Goal: Task Accomplishment & Management: Complete application form

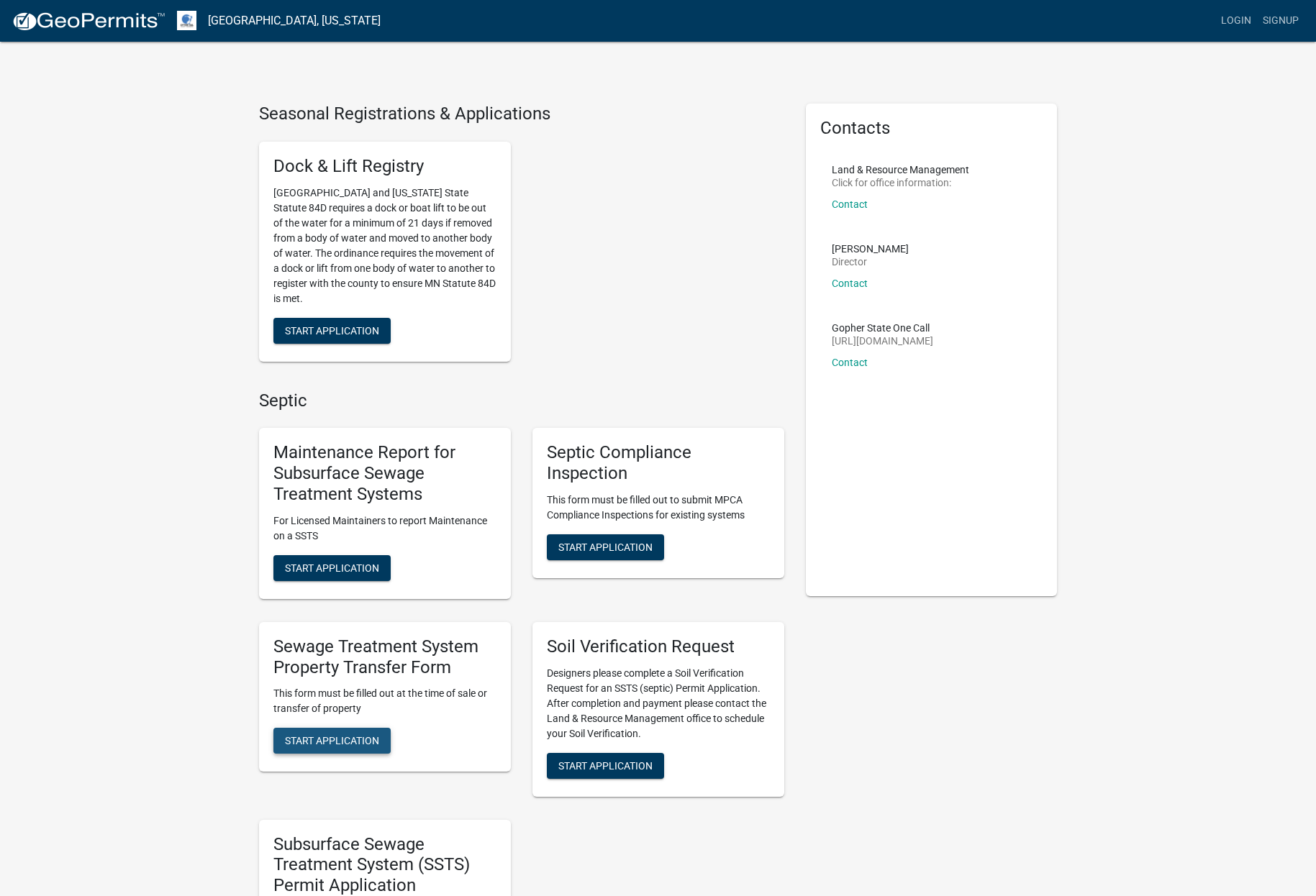
click at [335, 736] on span "Start Application" at bounding box center [332, 740] width 94 height 11
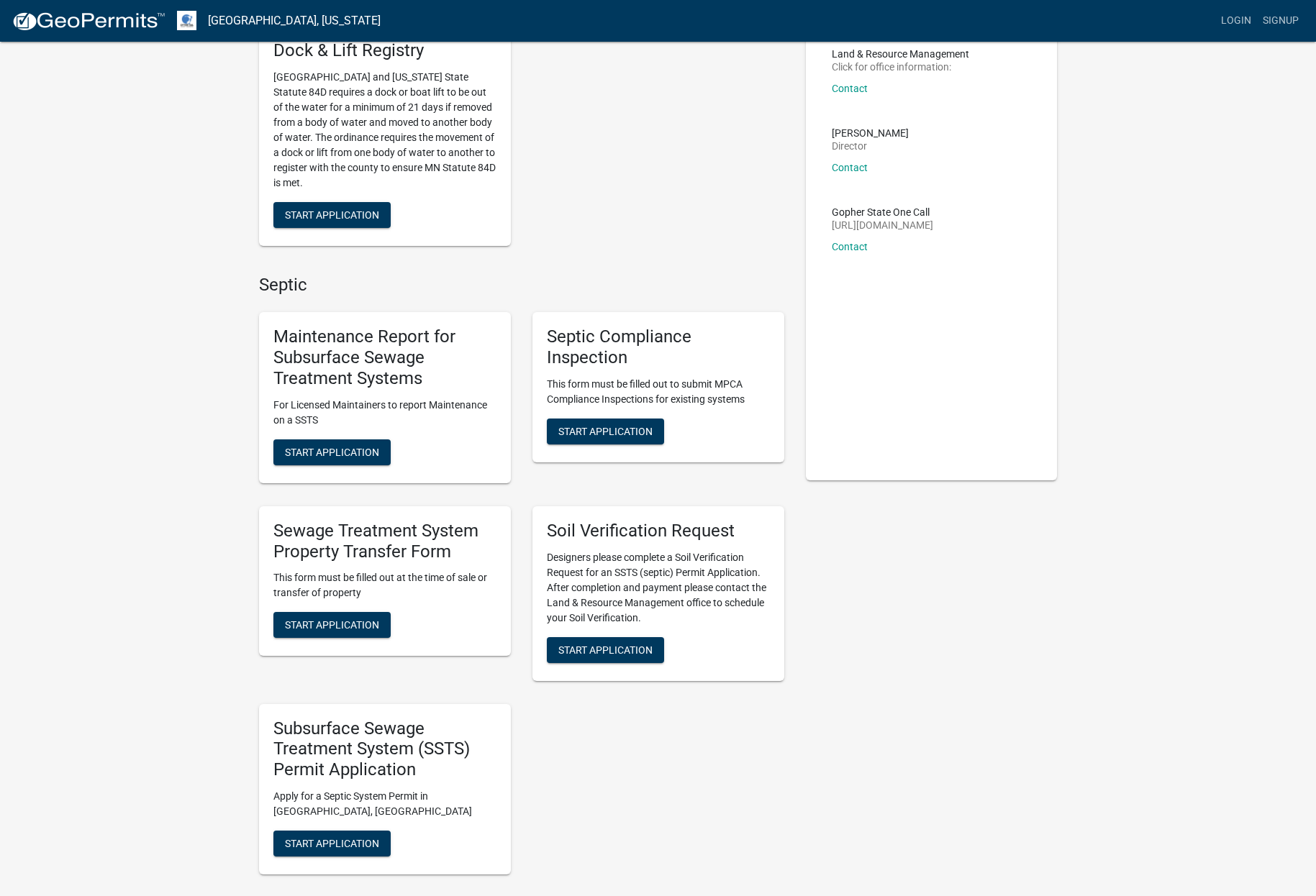
scroll to position [144, 0]
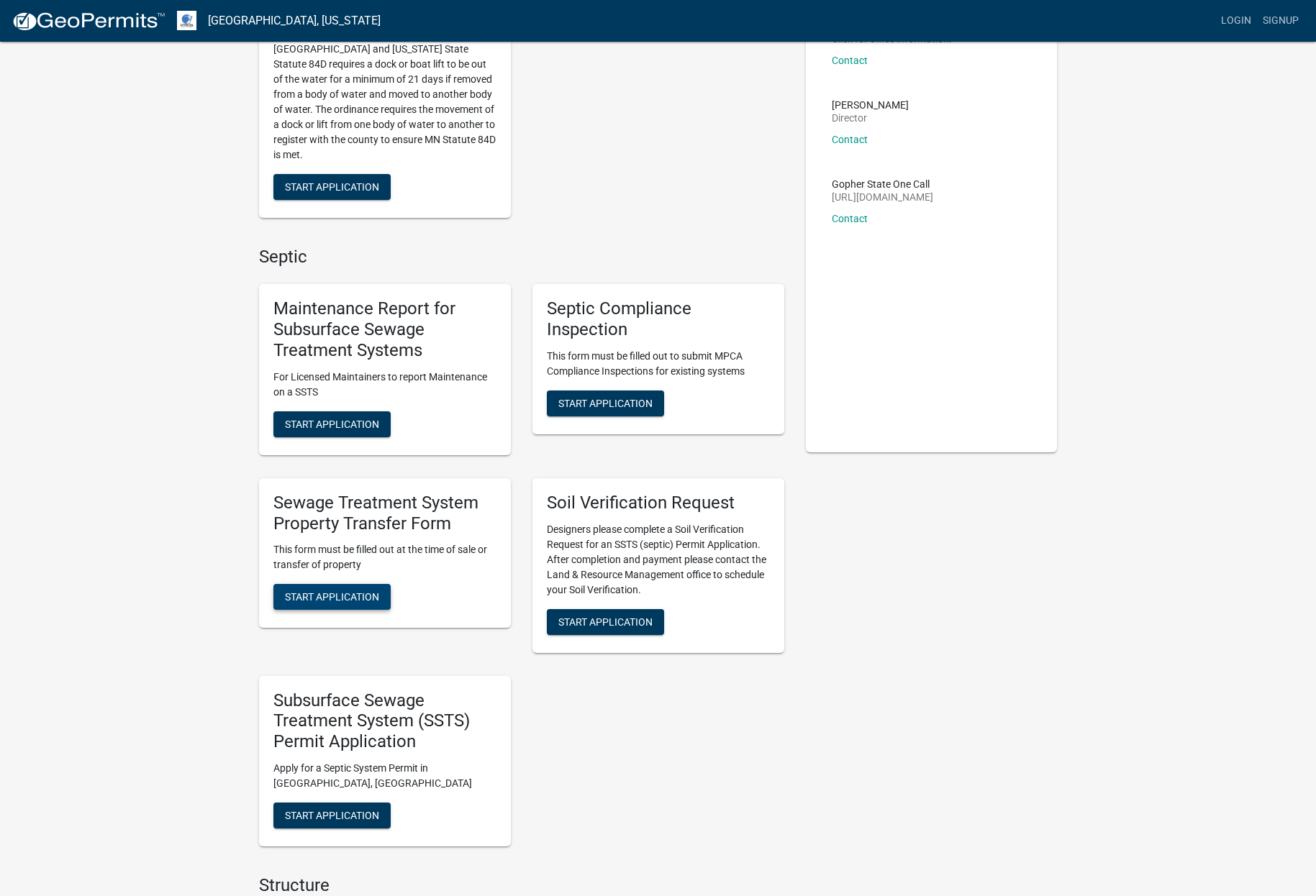
click at [360, 595] on span "Start Application" at bounding box center [332, 597] width 94 height 11
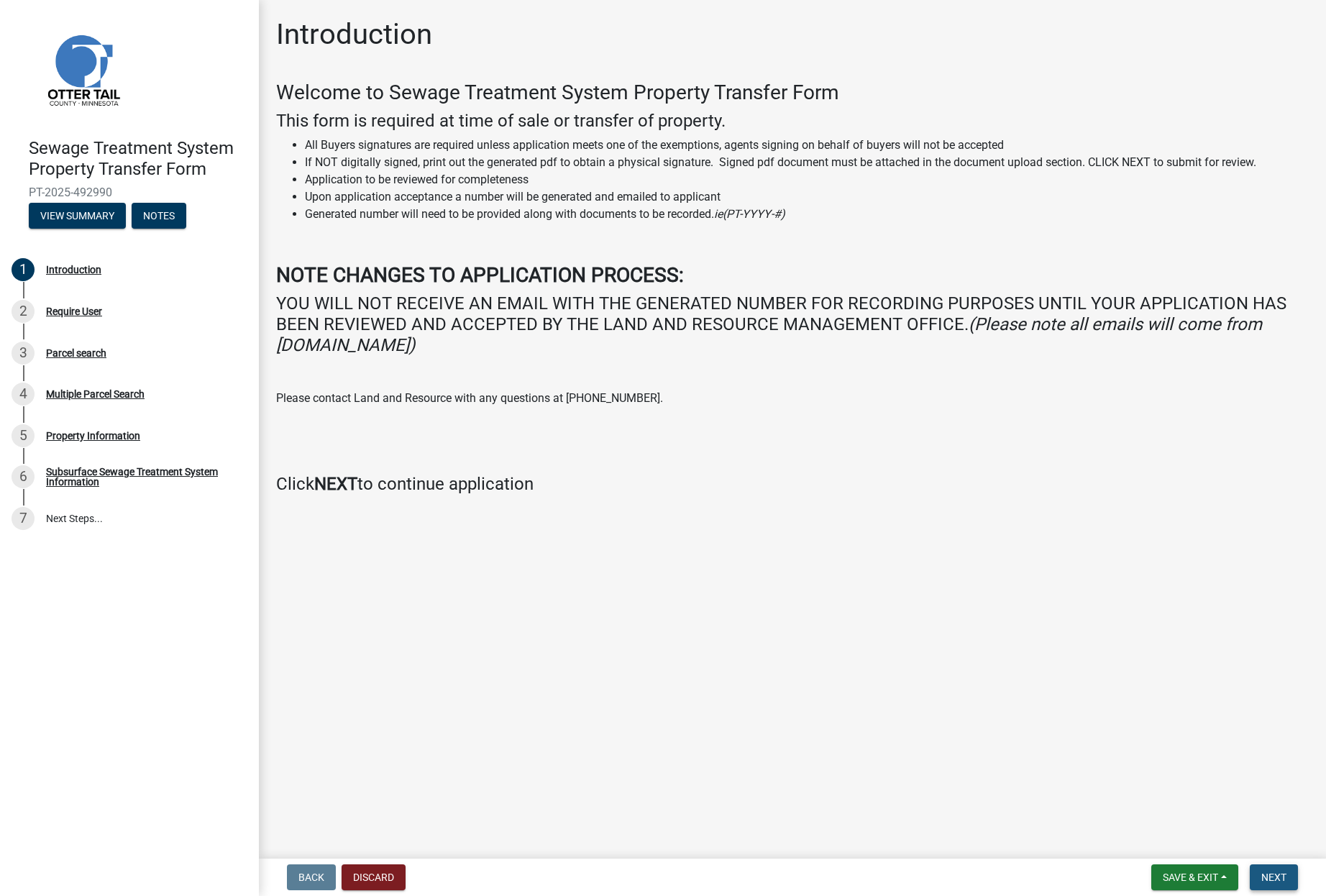
click at [1274, 875] on span "Next" at bounding box center [1274, 877] width 25 height 11
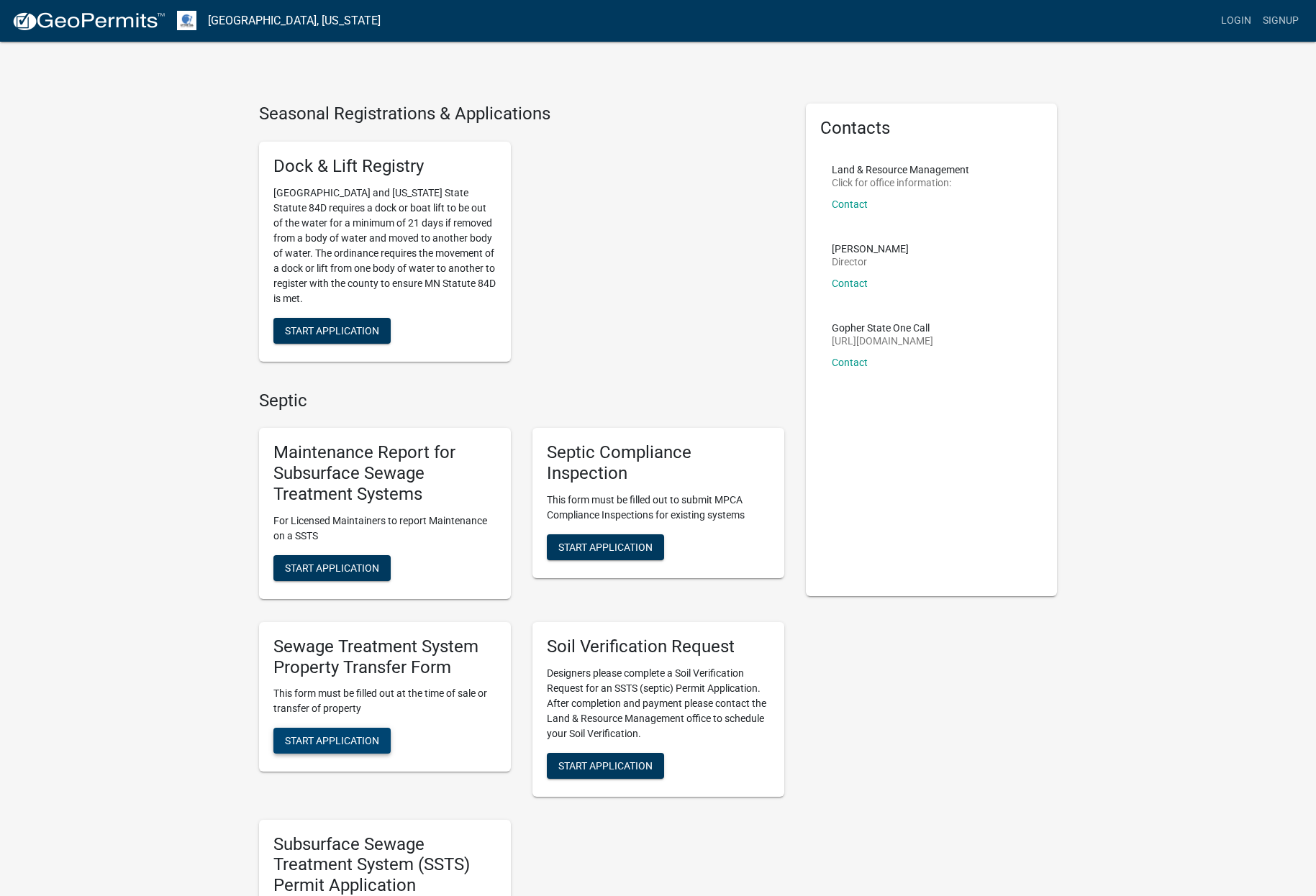
click at [344, 739] on span "Start Application" at bounding box center [332, 740] width 94 height 11
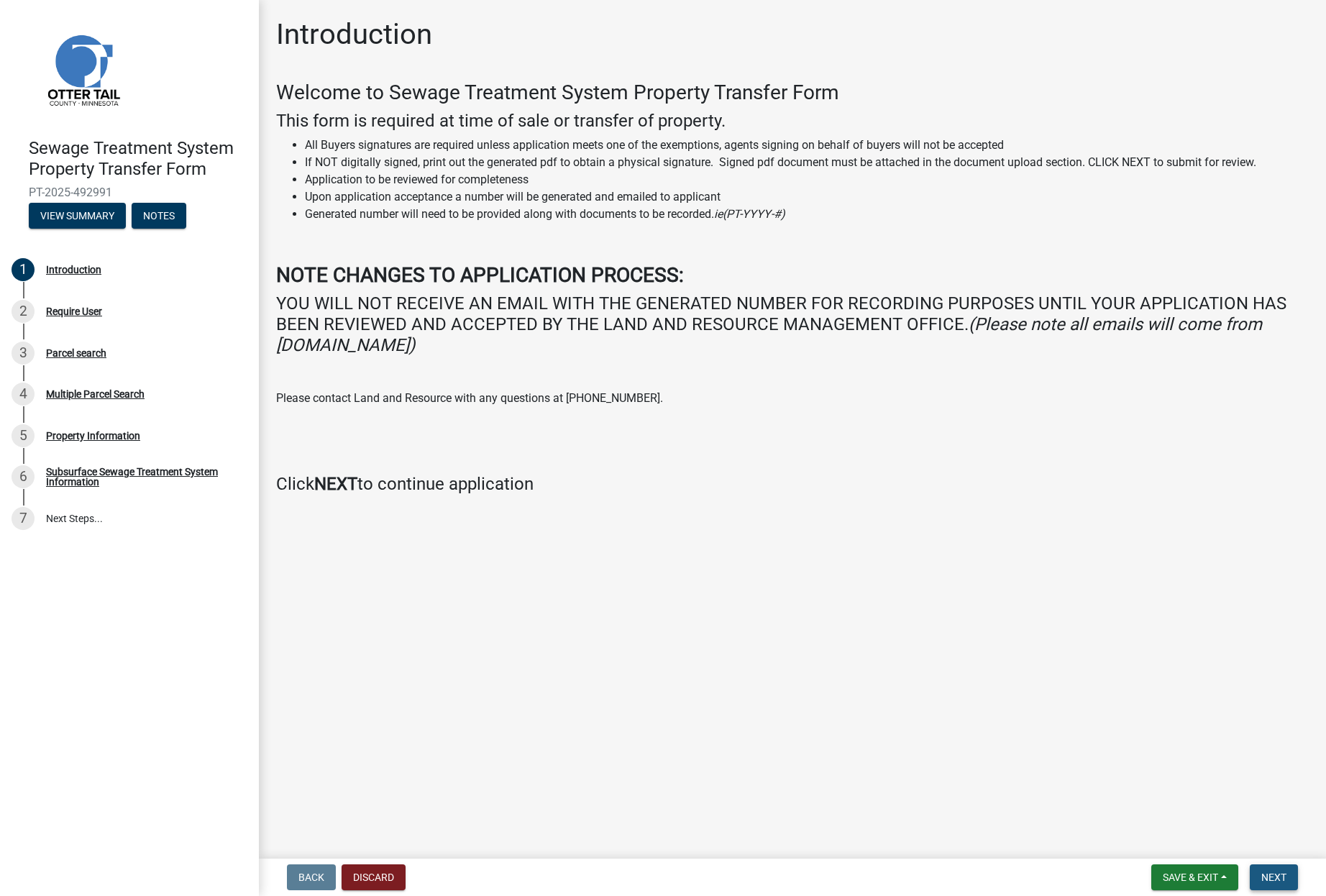
click at [1278, 876] on span "Next" at bounding box center [1274, 877] width 25 height 11
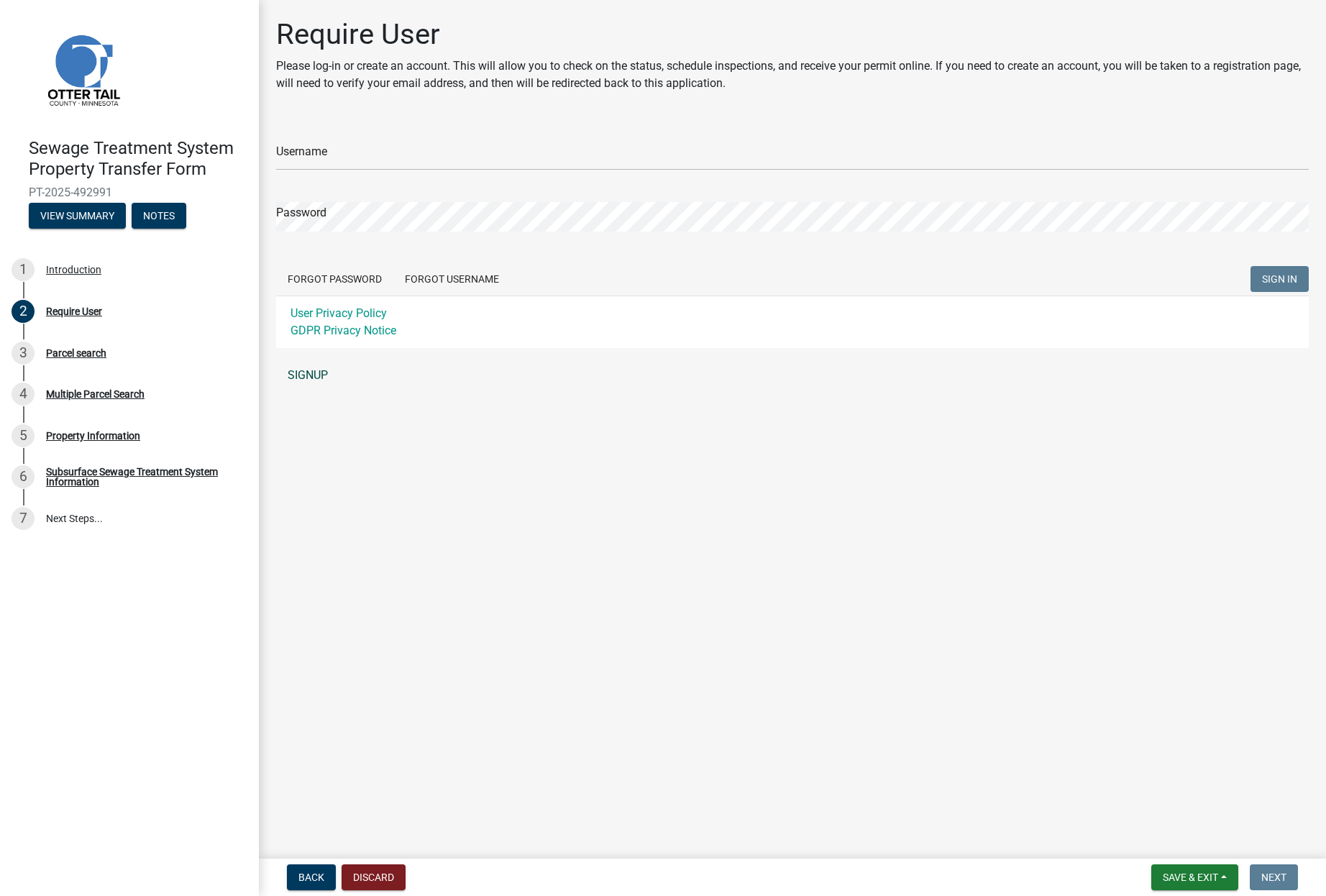
click at [308, 373] on link "SIGNUP" at bounding box center [792, 375] width 1033 height 29
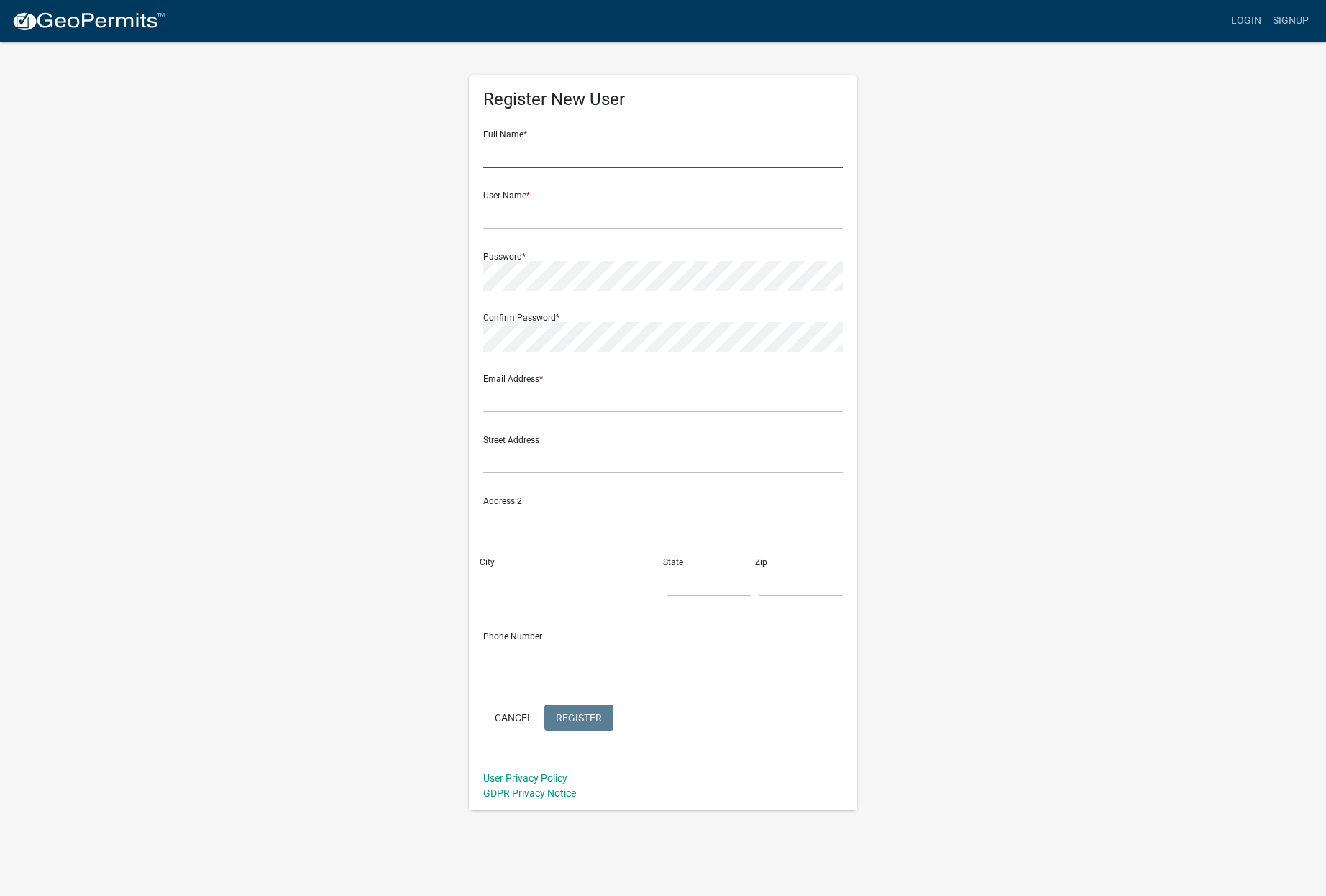
click at [603, 140] on input "text" at bounding box center [663, 154] width 359 height 30
type input "[PERSON_NAME]"
click at [501, 222] on input "text" at bounding box center [663, 214] width 359 height 30
type input "Renovo"
click at [525, 398] on input "text" at bounding box center [663, 397] width 359 height 30
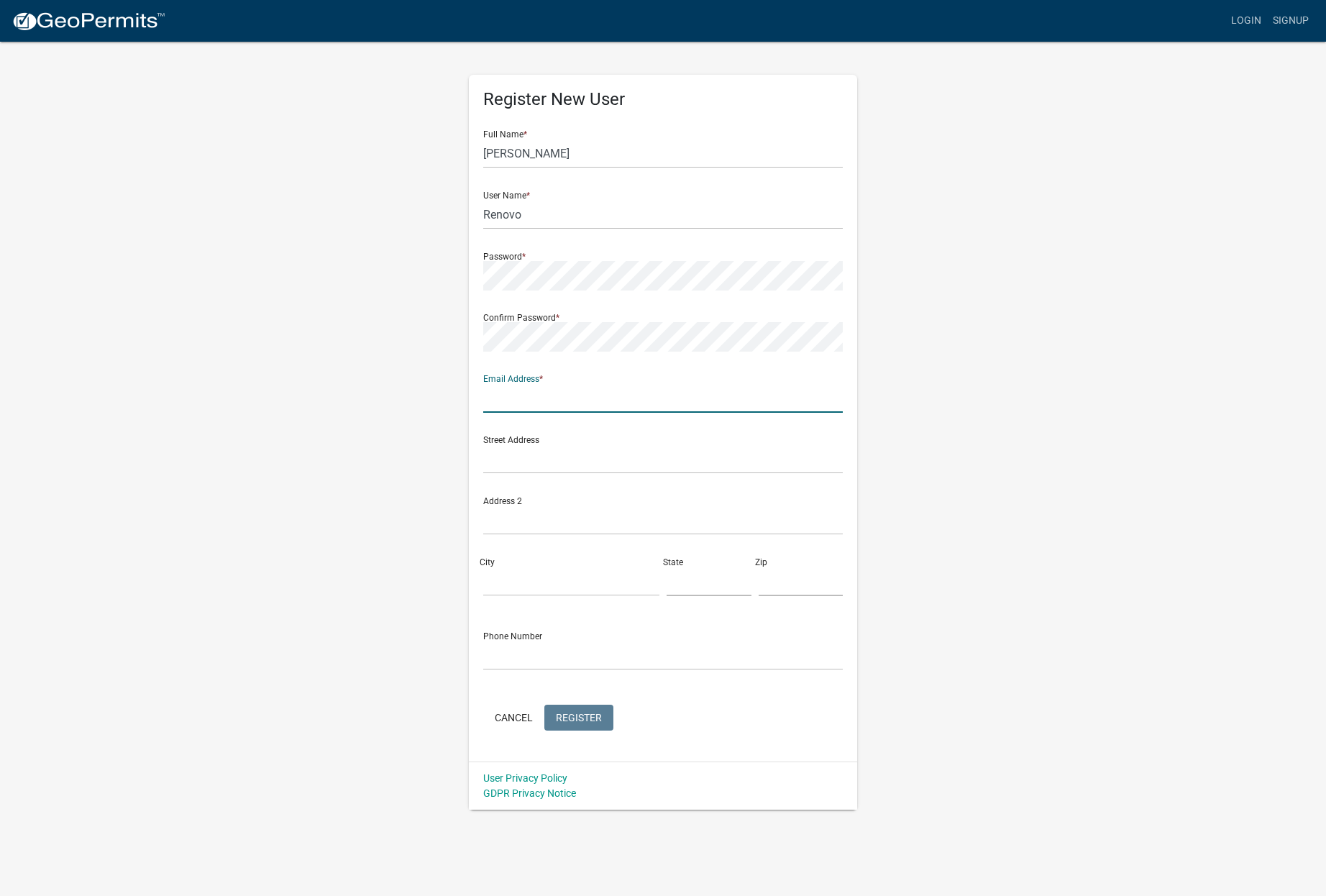
type input "[PERSON_NAME][EMAIL_ADDRESS][DOMAIN_NAME]"
click at [516, 462] on input "text" at bounding box center [663, 459] width 359 height 30
type input "[STREET_ADDRESS]"
type input "Ste 201"
type input "Wayzata"
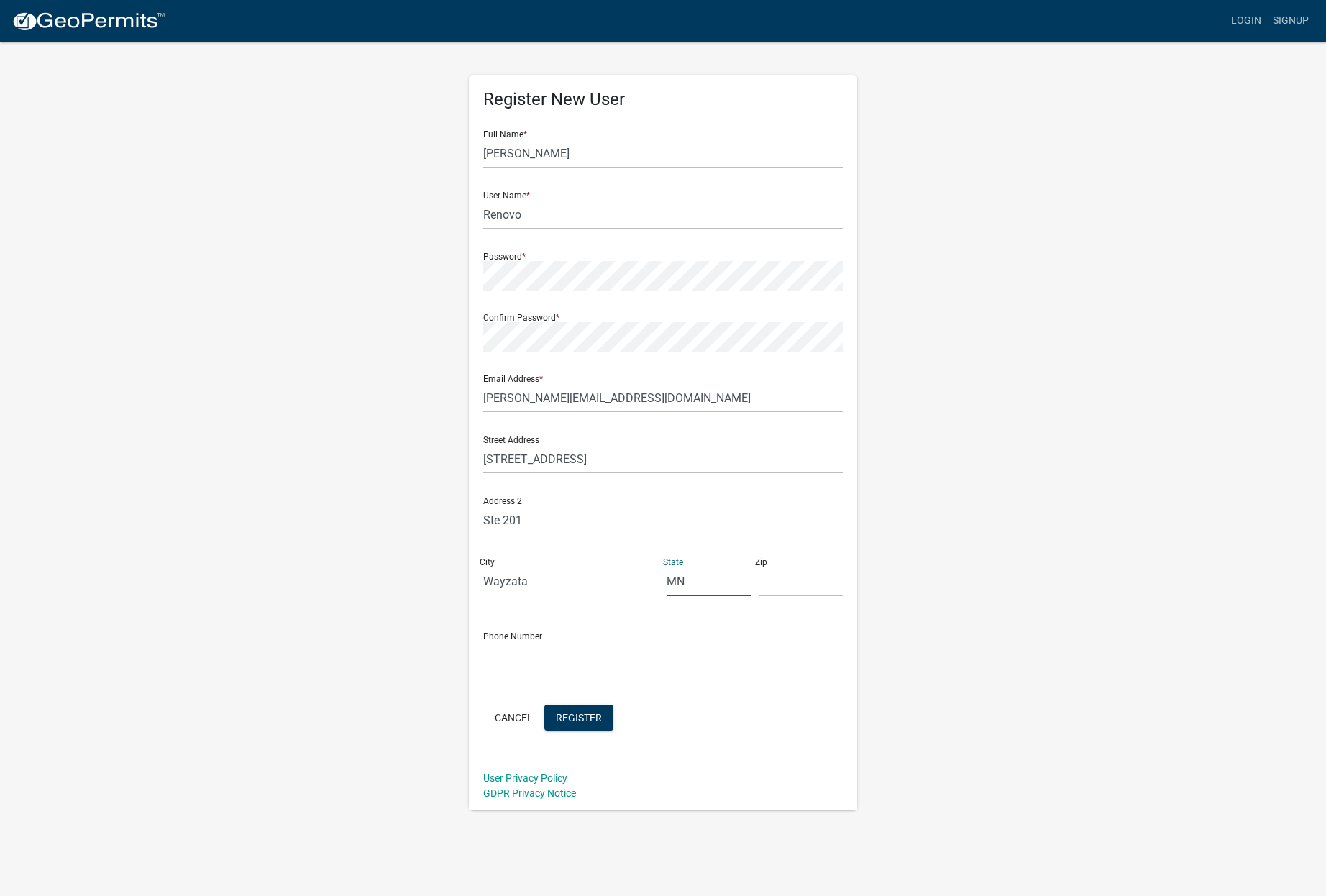
type input "MN"
type input "55391"
type input "9526866069"
click at [588, 720] on span "Register" at bounding box center [579, 717] width 46 height 11
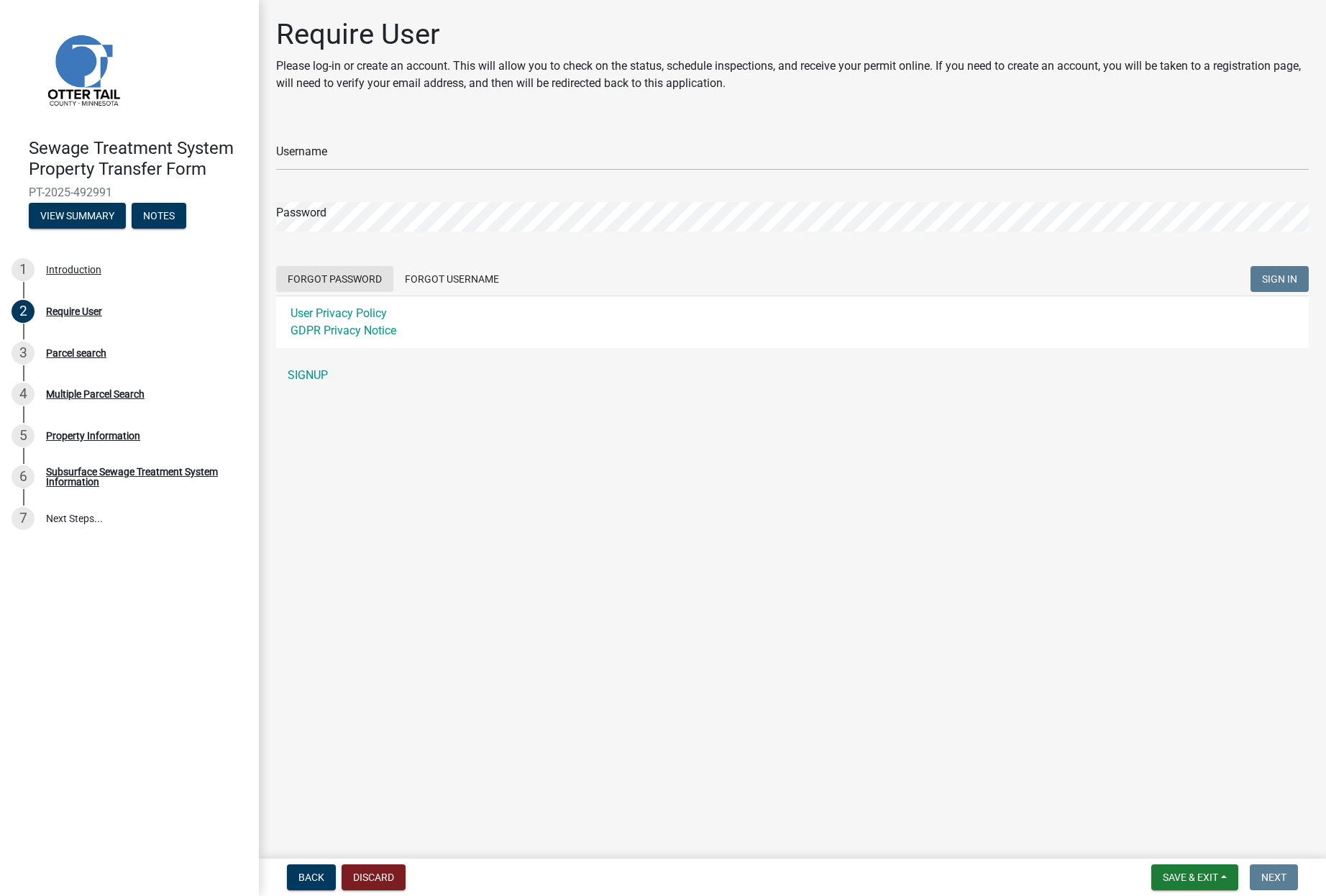
click at [354, 283] on button "Forgot Password" at bounding box center [334, 279] width 117 height 26
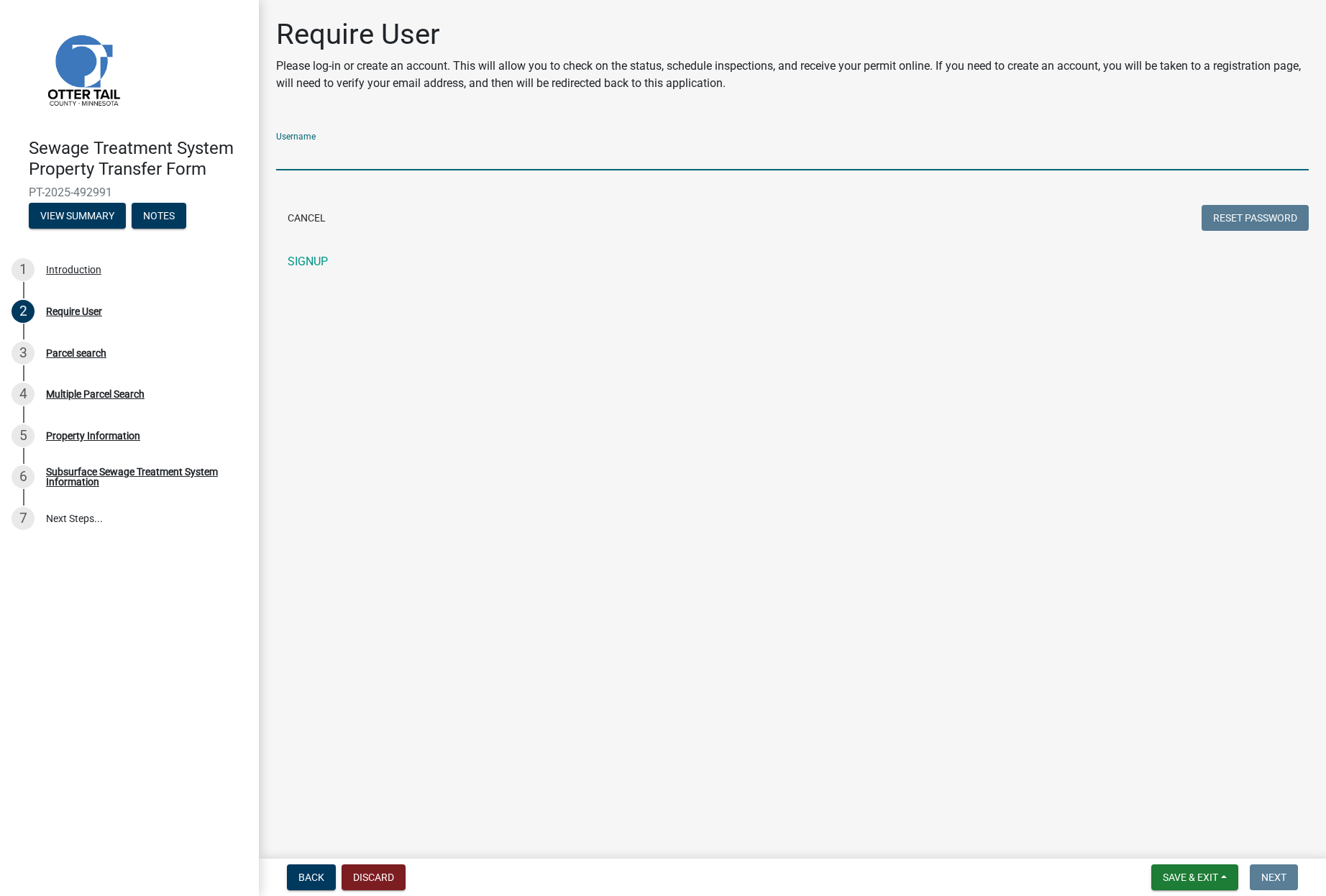
click at [518, 144] on input "Username" at bounding box center [792, 156] width 1033 height 30
type input "Renovo"
click at [1224, 220] on button "Reset Password" at bounding box center [1255, 218] width 107 height 26
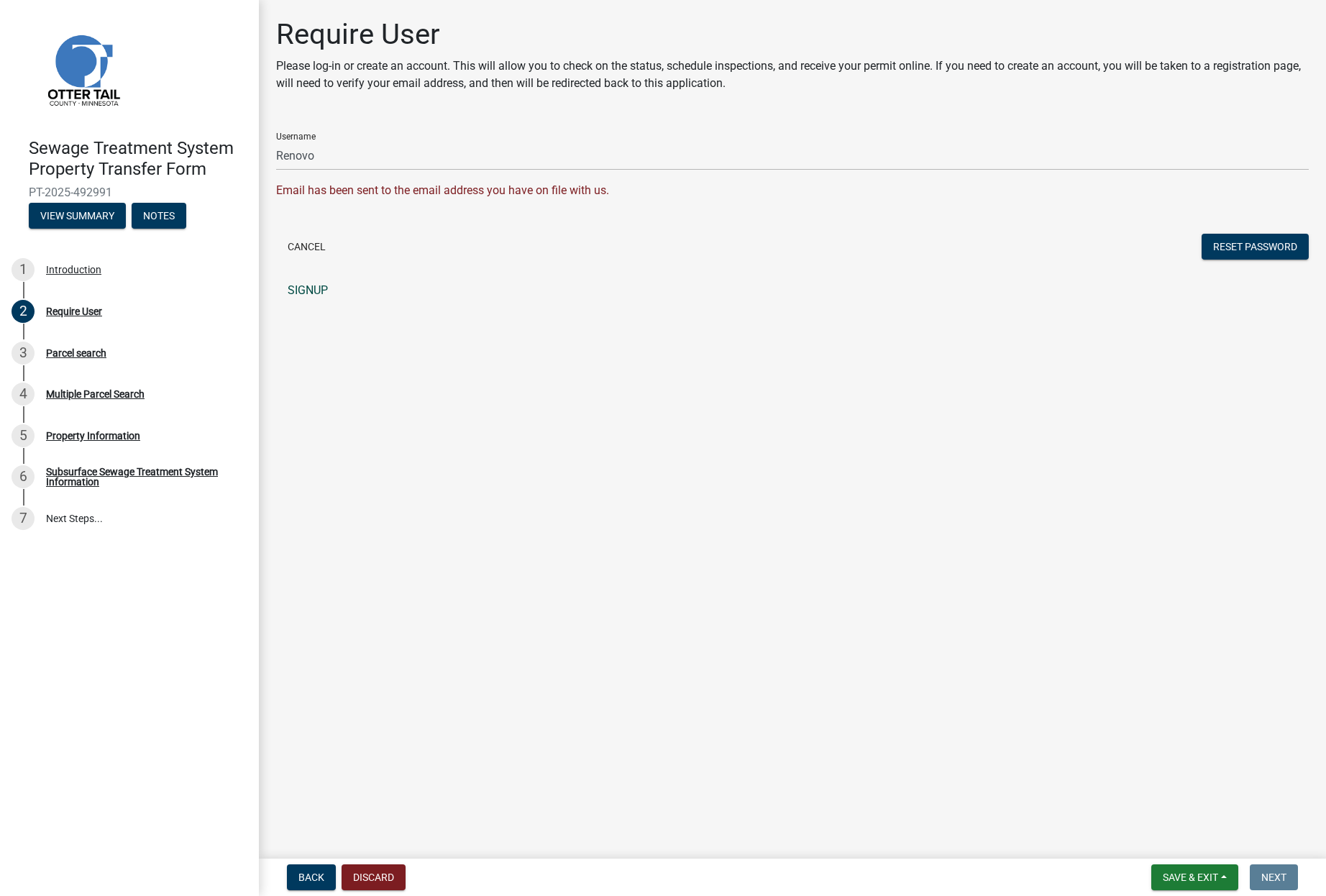
click at [313, 290] on link "SIGNUP" at bounding box center [792, 290] width 1033 height 29
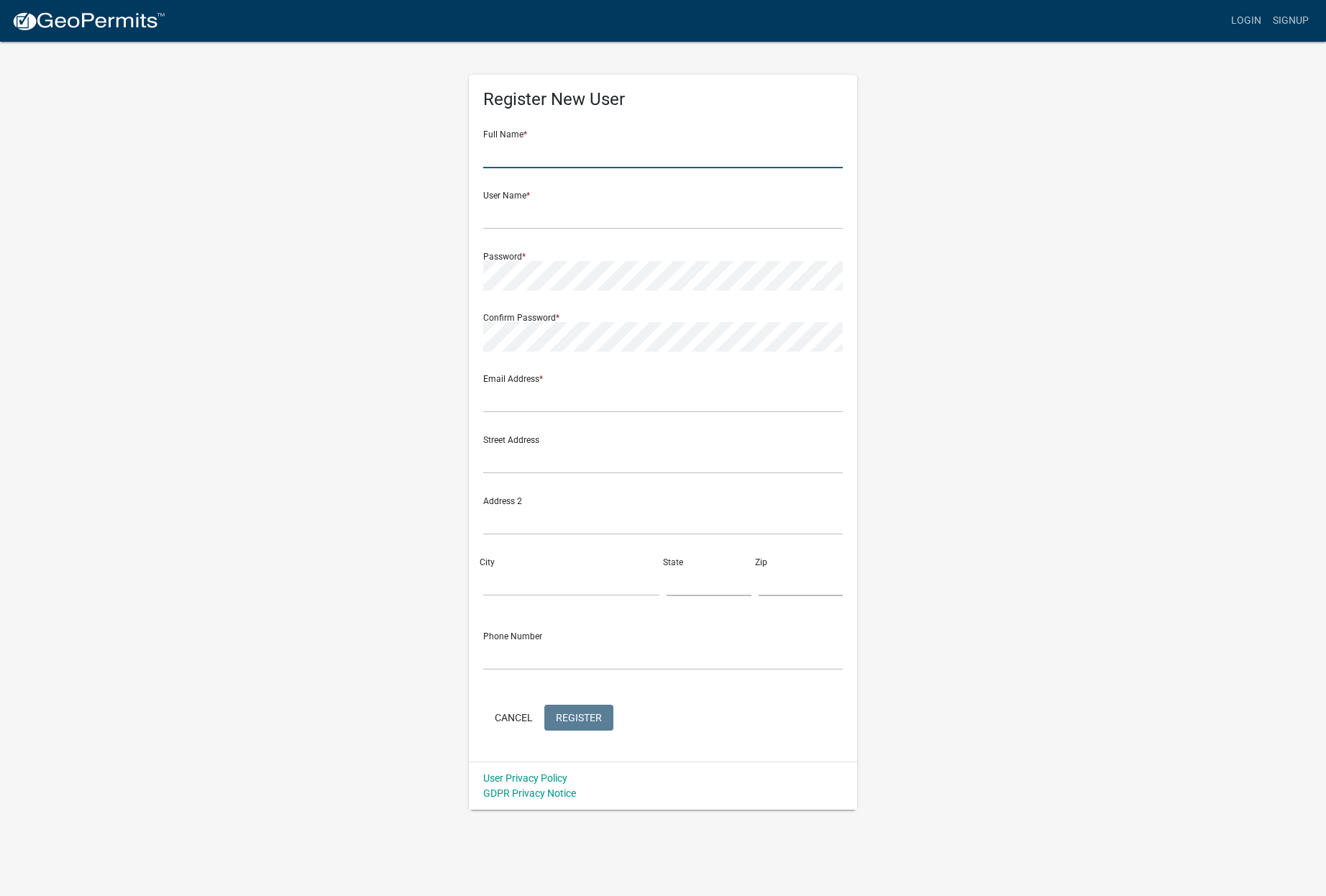
click at [630, 150] on input "text" at bounding box center [663, 154] width 359 height 30
type input "[PERSON_NAME]"
click at [542, 211] on input "text" at bounding box center [663, 214] width 359 height 30
type input "RenovoHoldings"
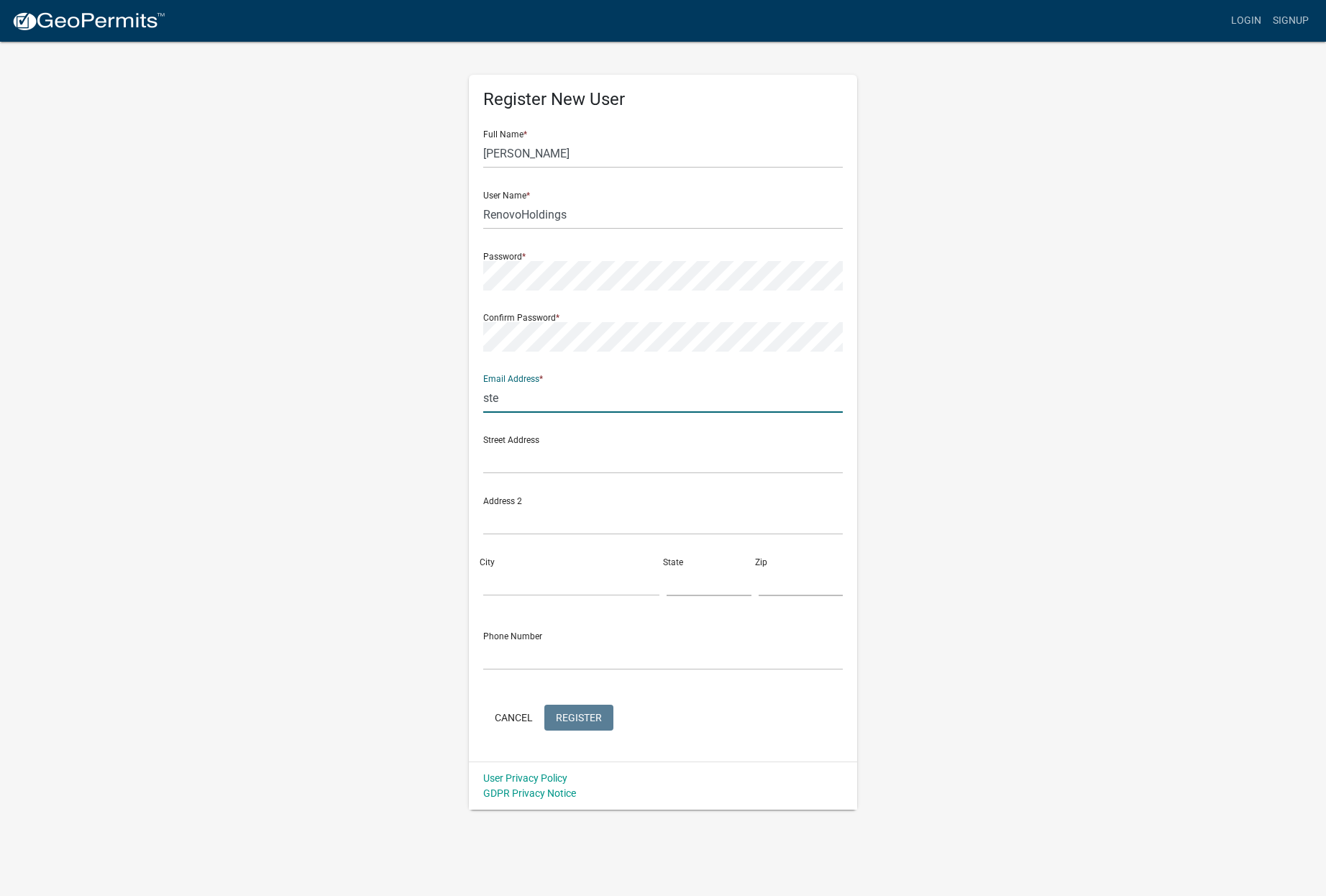
type input "[PERSON_NAME][EMAIL_ADDRESS][DOMAIN_NAME]"
click at [549, 464] on input "text" at bounding box center [663, 459] width 359 height 30
type input "[STREET_ADDRESS]"
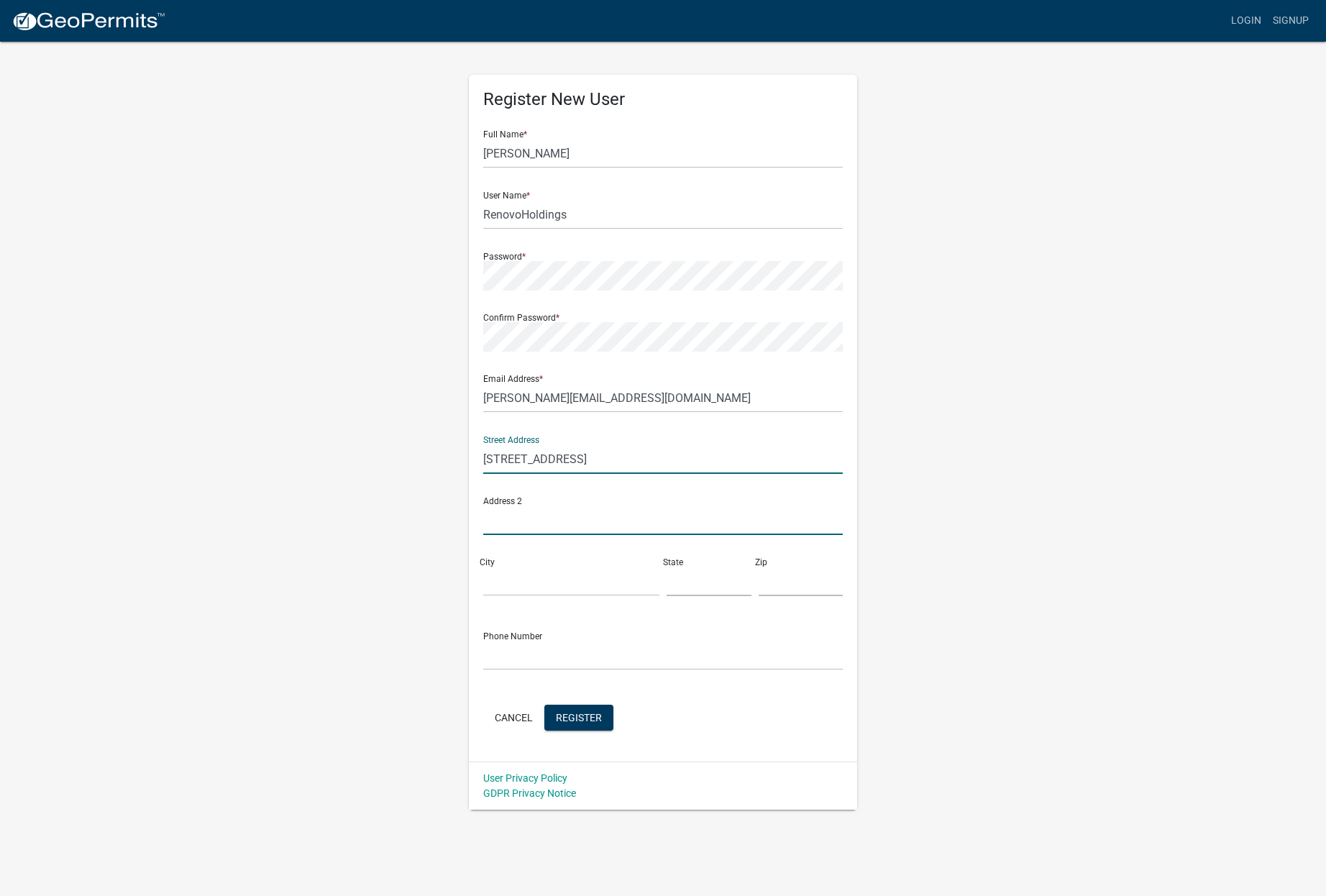
click at [543, 525] on input "text" at bounding box center [663, 520] width 359 height 30
type input "Ste 201"
click at [544, 586] on input "City" at bounding box center [571, 581] width 176 height 30
type input "Wayzata"
click at [695, 590] on input "text" at bounding box center [709, 581] width 85 height 30
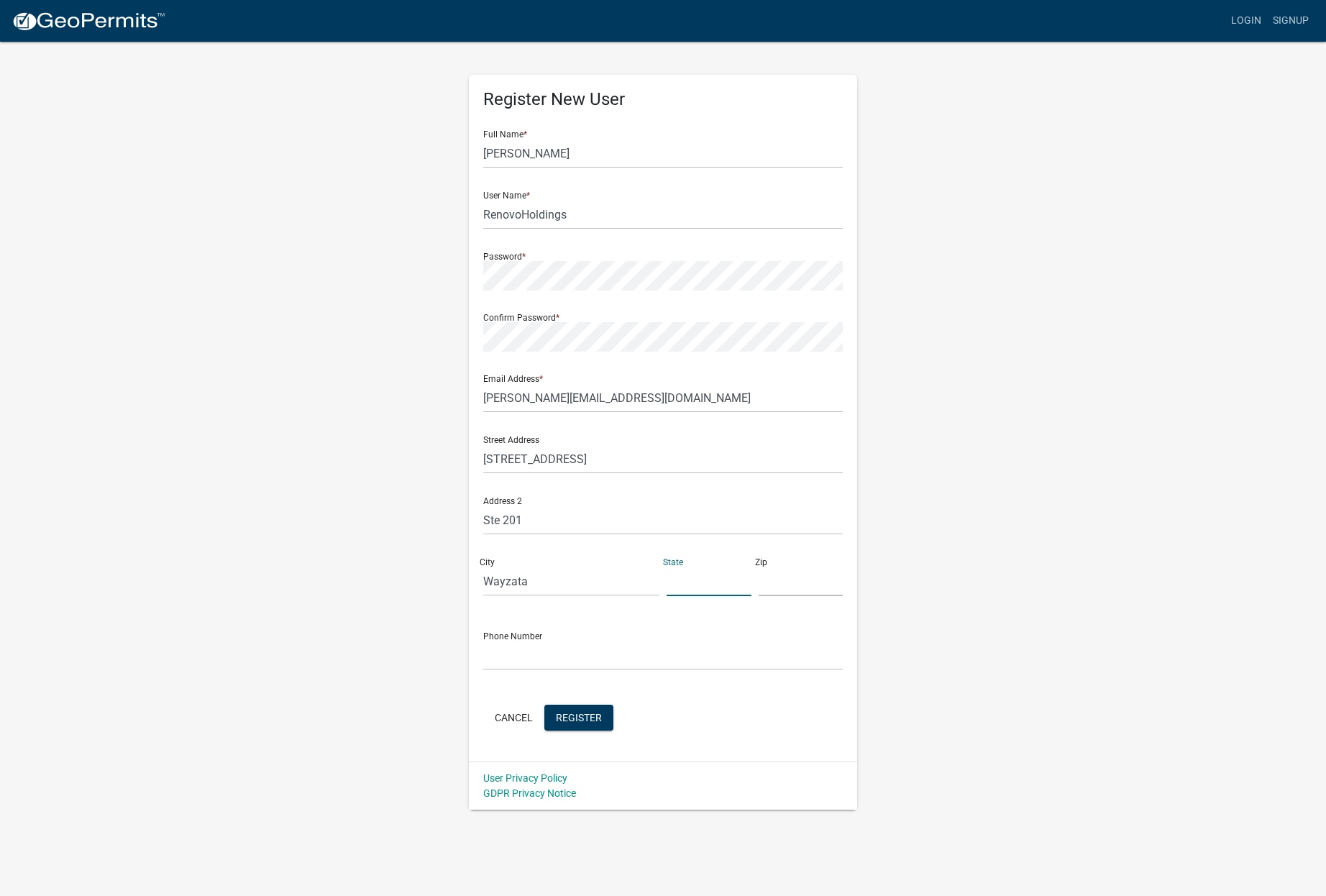
type input "MN"
click at [772, 578] on input "text" at bounding box center [801, 581] width 85 height 30
type input "55391"
click at [524, 651] on input "text" at bounding box center [663, 655] width 359 height 30
type input "[PHONE_NUMBER]"
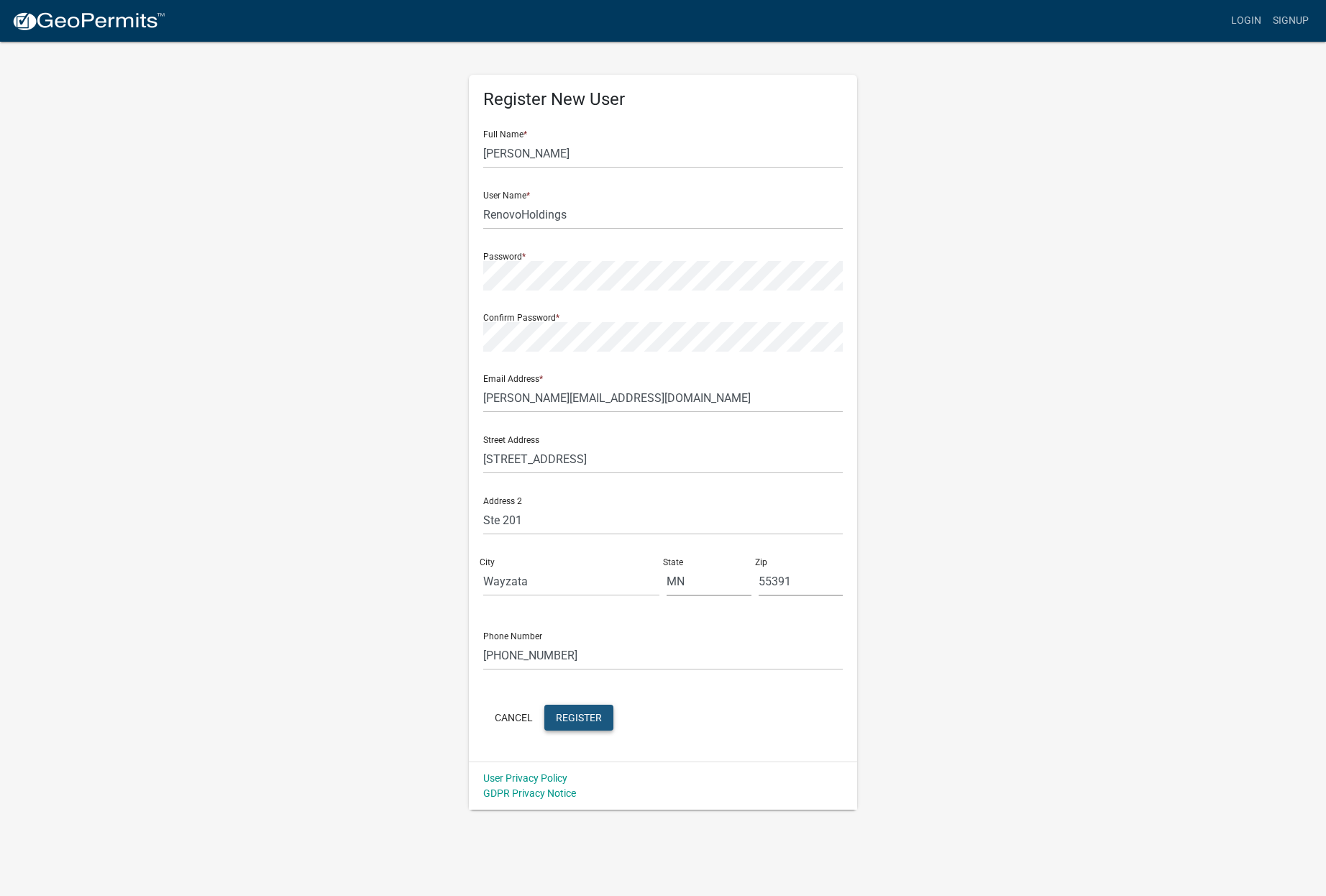
click at [581, 717] on span "Register" at bounding box center [579, 717] width 46 height 11
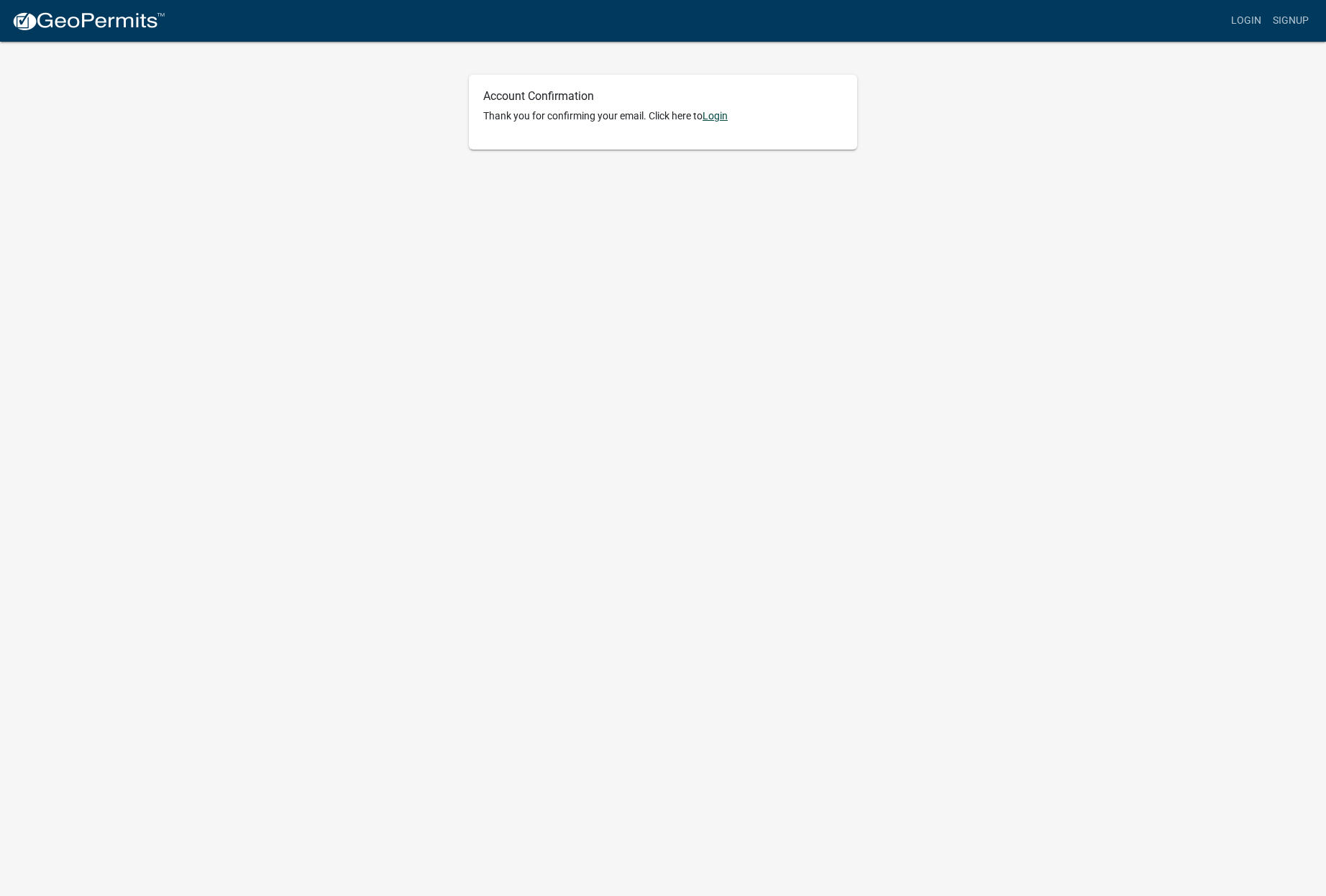
click at [723, 114] on link "Login" at bounding box center [715, 116] width 25 height 11
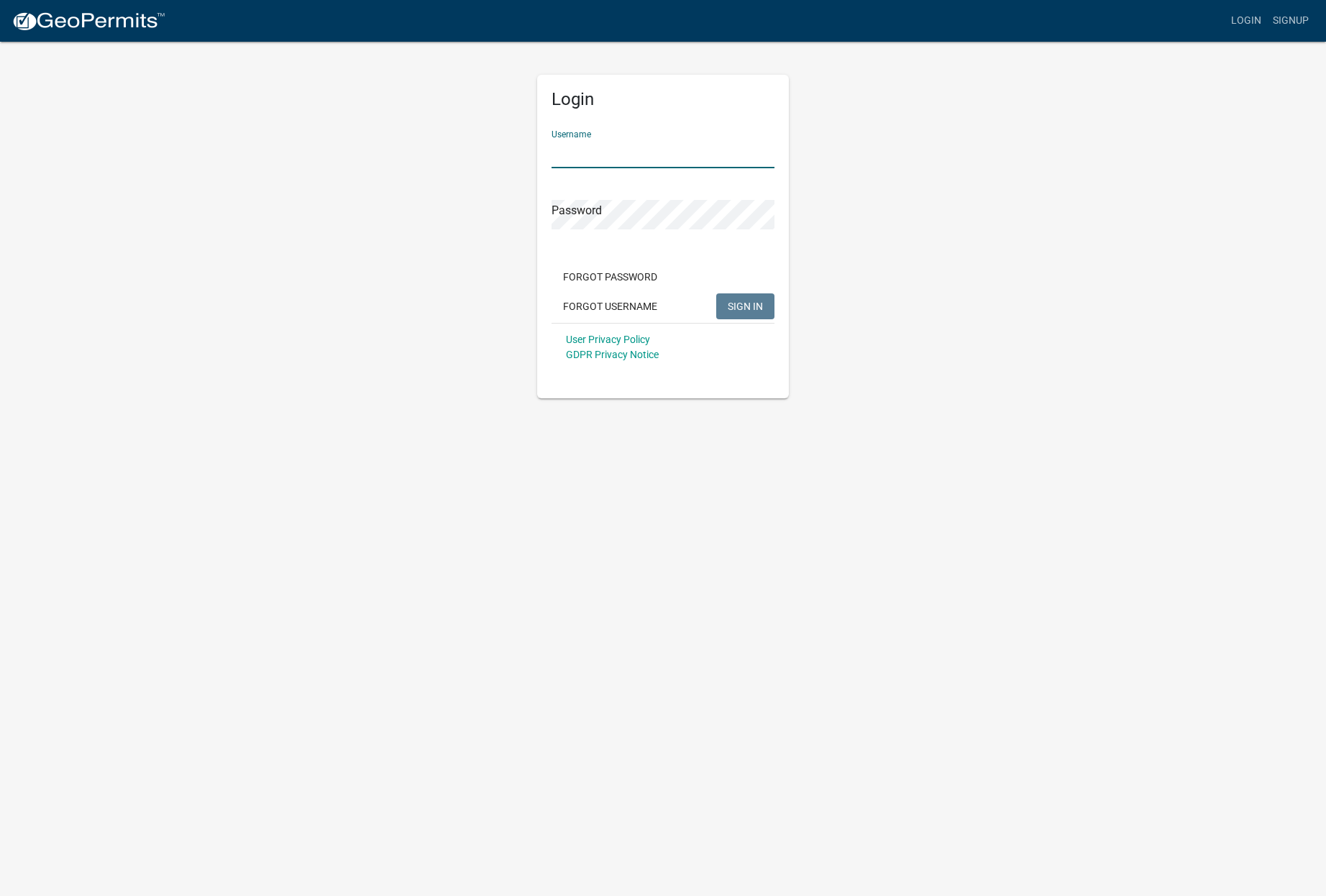
click at [630, 159] on input "Username" at bounding box center [663, 154] width 223 height 30
click at [717, 293] on button "SIGN IN" at bounding box center [745, 306] width 59 height 26
click at [745, 302] on span "SIGN IN" at bounding box center [745, 306] width 35 height 11
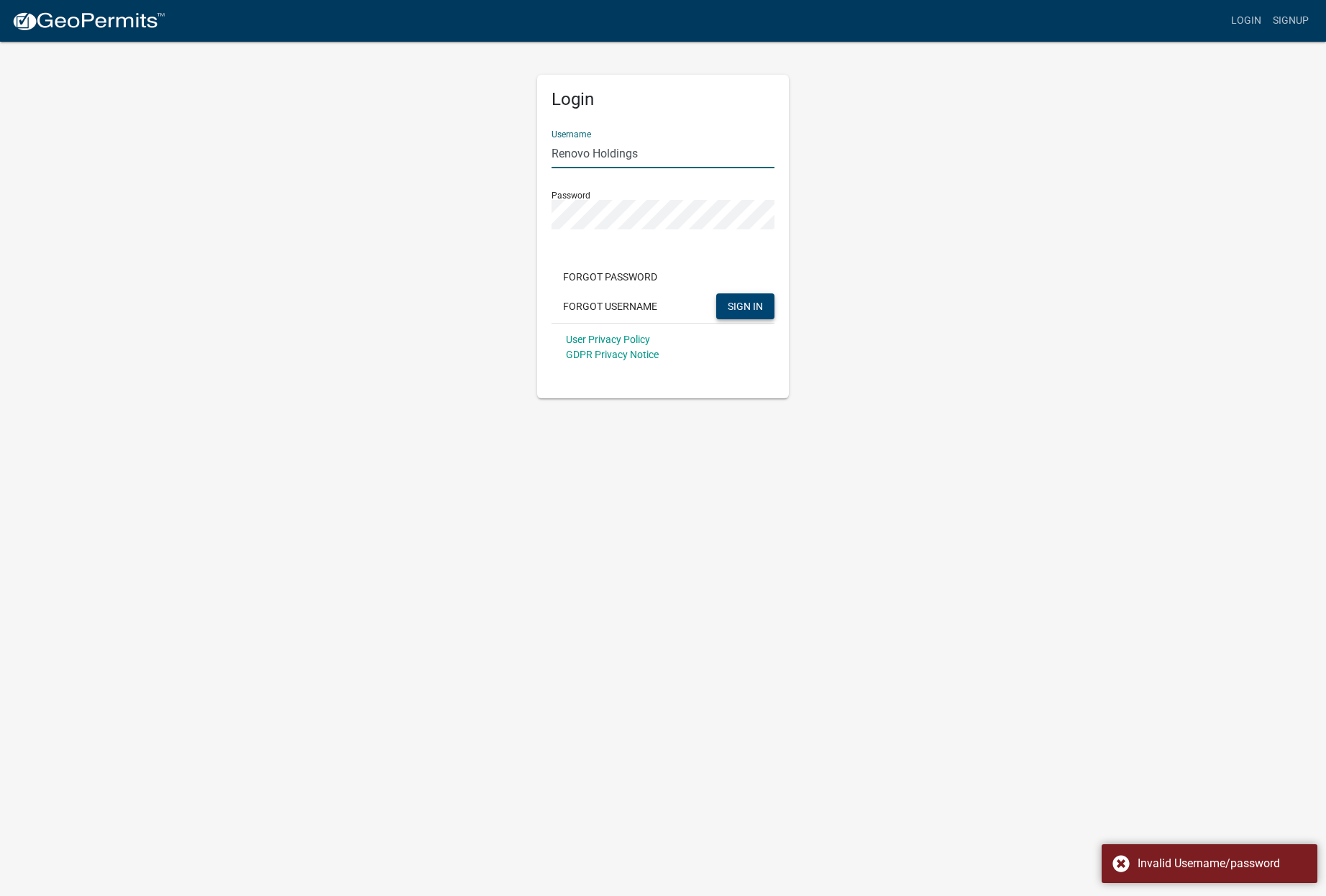
drag, startPoint x: 641, startPoint y: 154, endPoint x: 587, endPoint y: 157, distance: 54.1
click at [587, 157] on input "Renovo Holdings" at bounding box center [663, 154] width 223 height 30
type input "Renovoholdings"
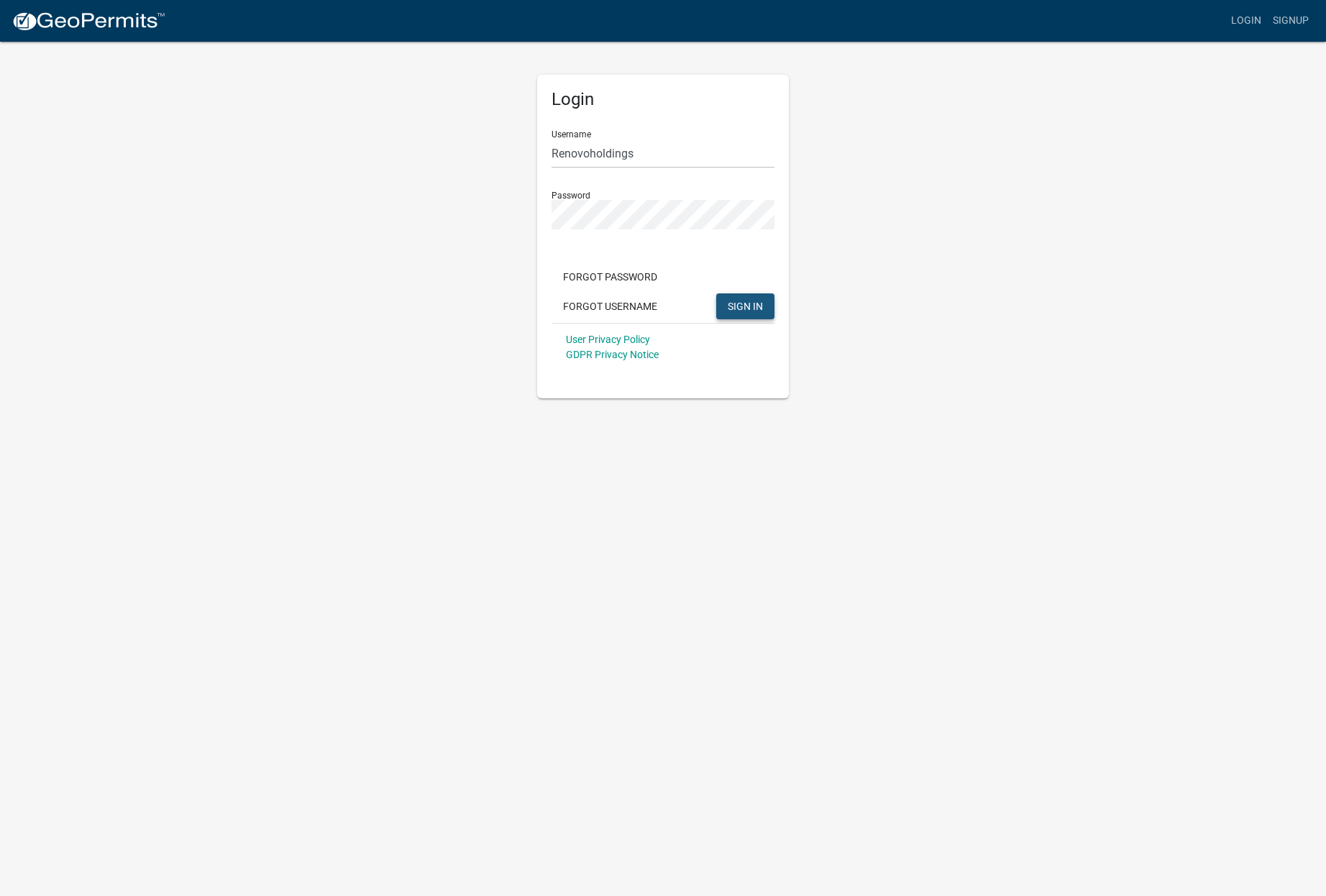
click at [757, 305] on span "SIGN IN" at bounding box center [745, 306] width 35 height 11
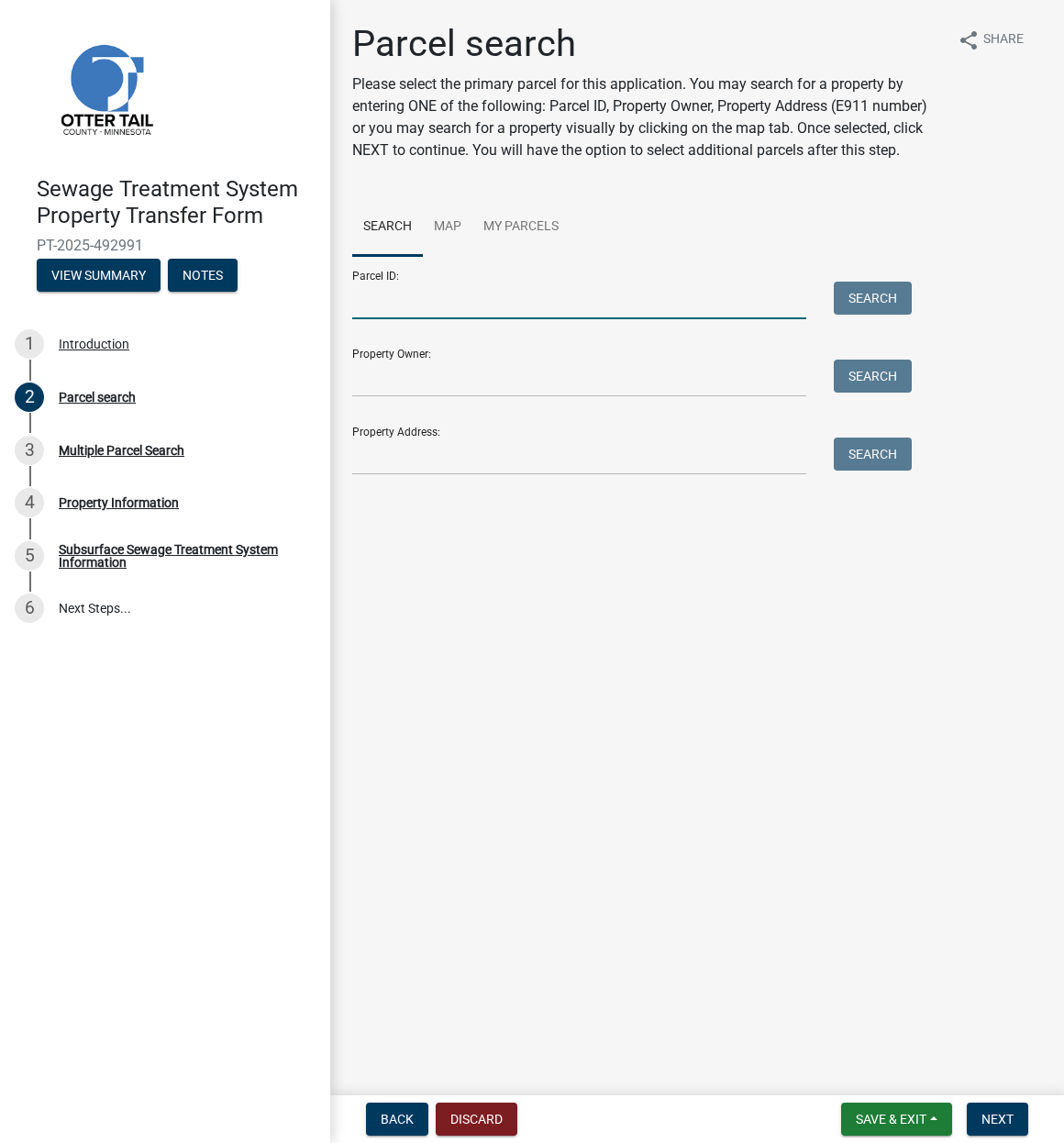
click at [450, 300] on input "Parcel ID:" at bounding box center [579, 301] width 454 height 38
type input "53000990783000"
click at [875, 288] on button "Search" at bounding box center [872, 299] width 78 height 33
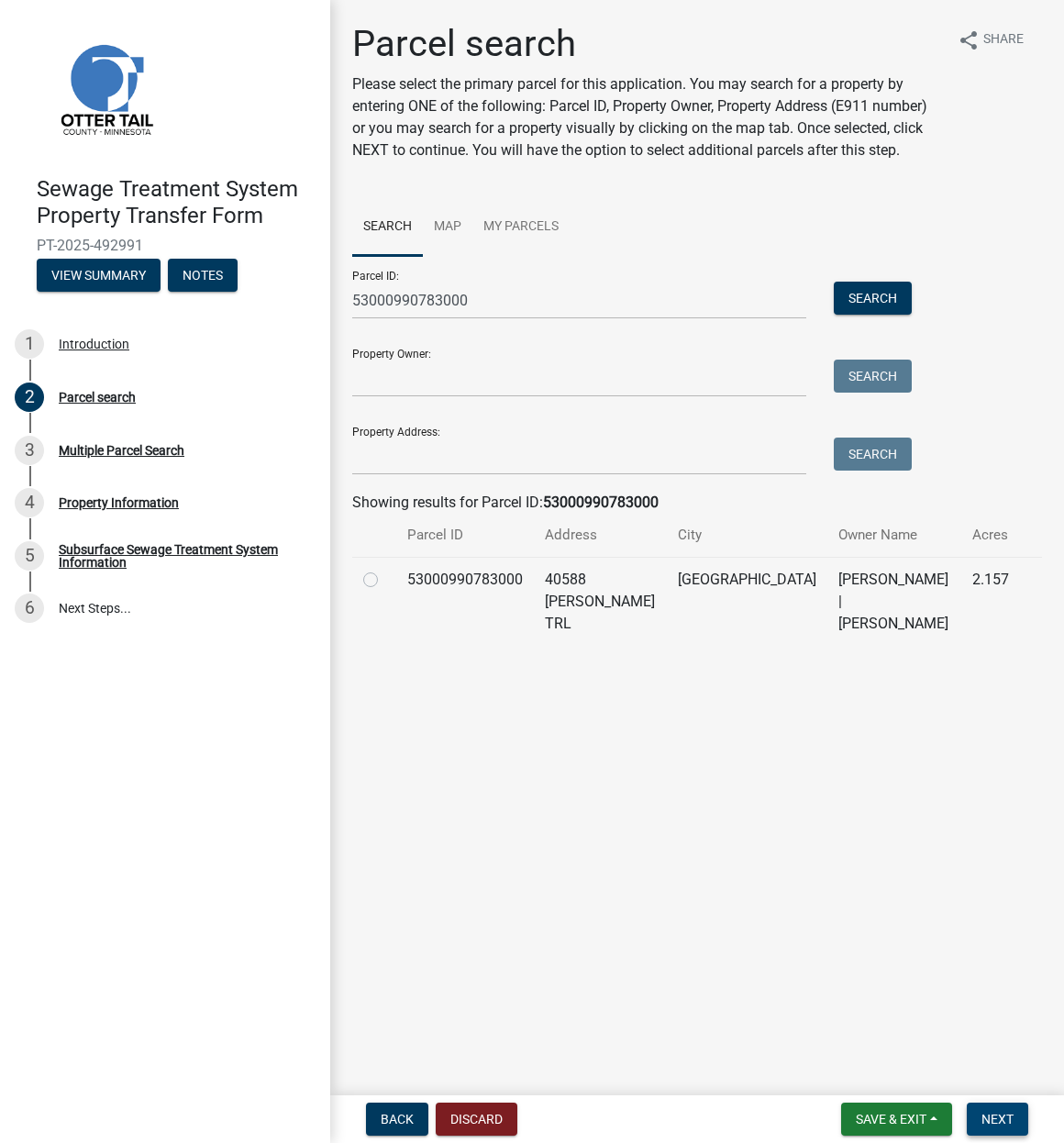
click at [1002, 1118] on span "Next" at bounding box center [997, 1119] width 32 height 15
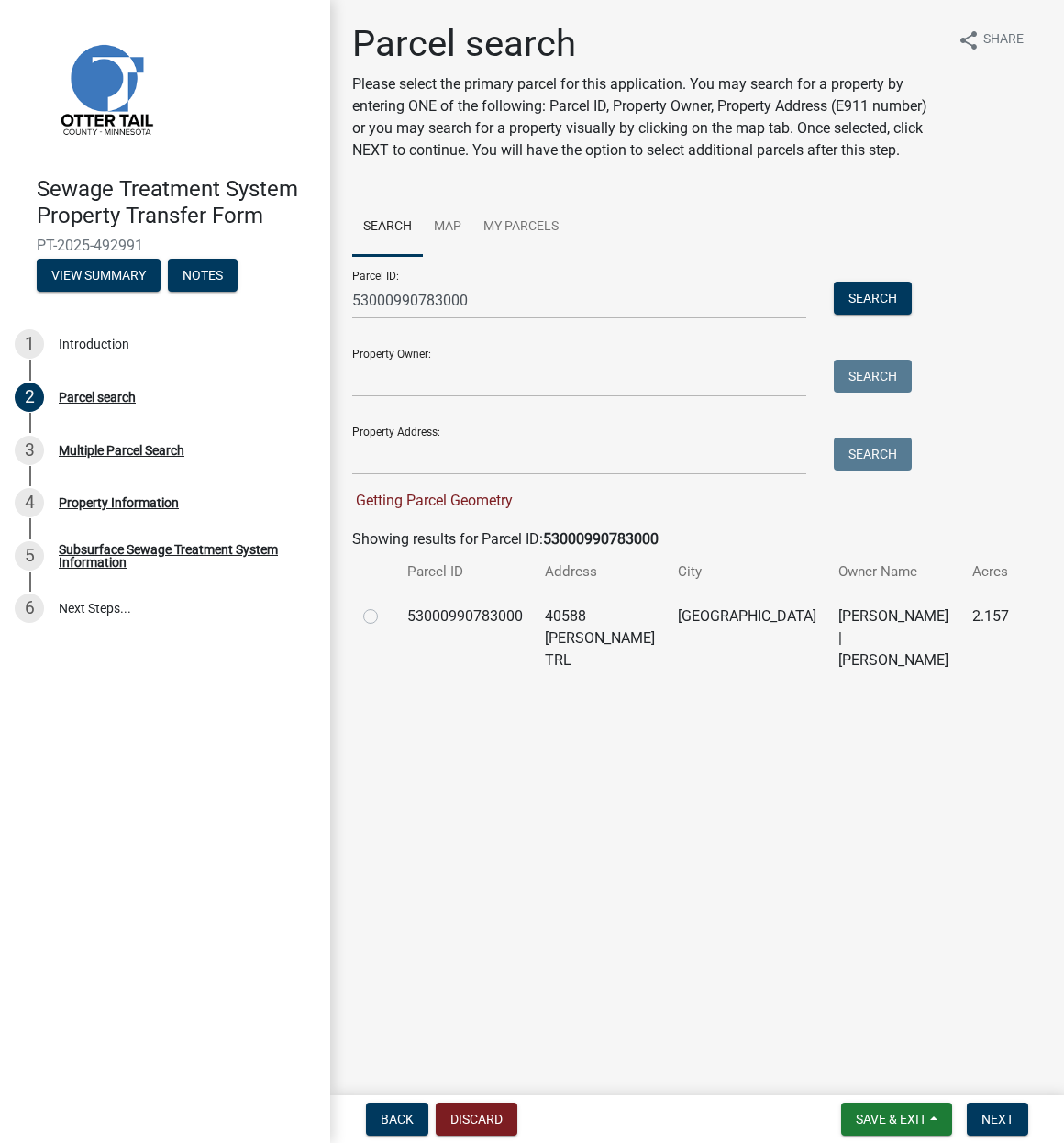
click at [386, 606] on label at bounding box center [386, 606] width 0 height 0
click at [386, 616] on input "radio" at bounding box center [391, 612] width 12 height 12
radio input "true"
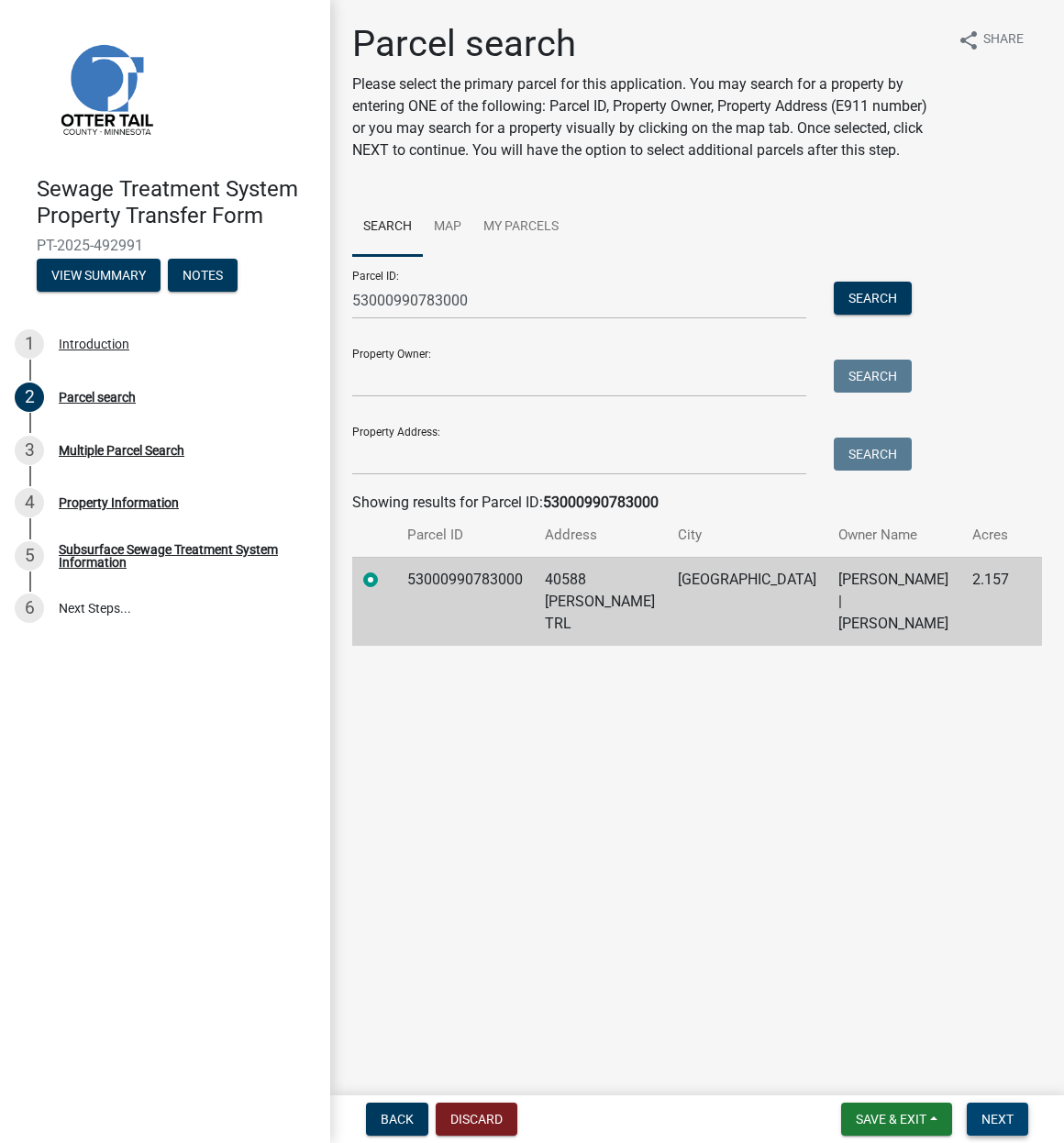
click at [998, 1116] on span "Next" at bounding box center [997, 1119] width 32 height 15
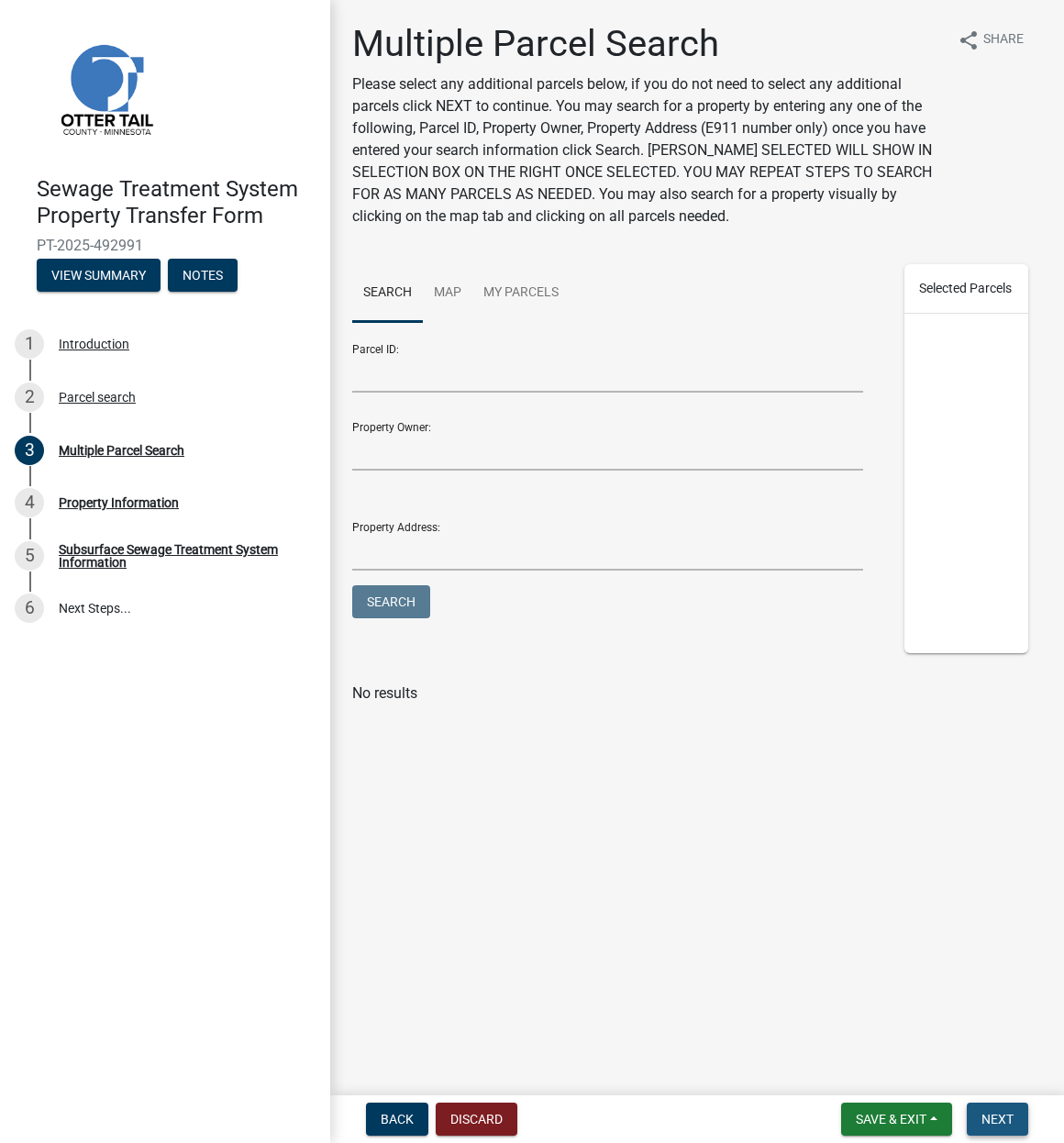
click at [997, 1122] on span "Next" at bounding box center [997, 1119] width 32 height 15
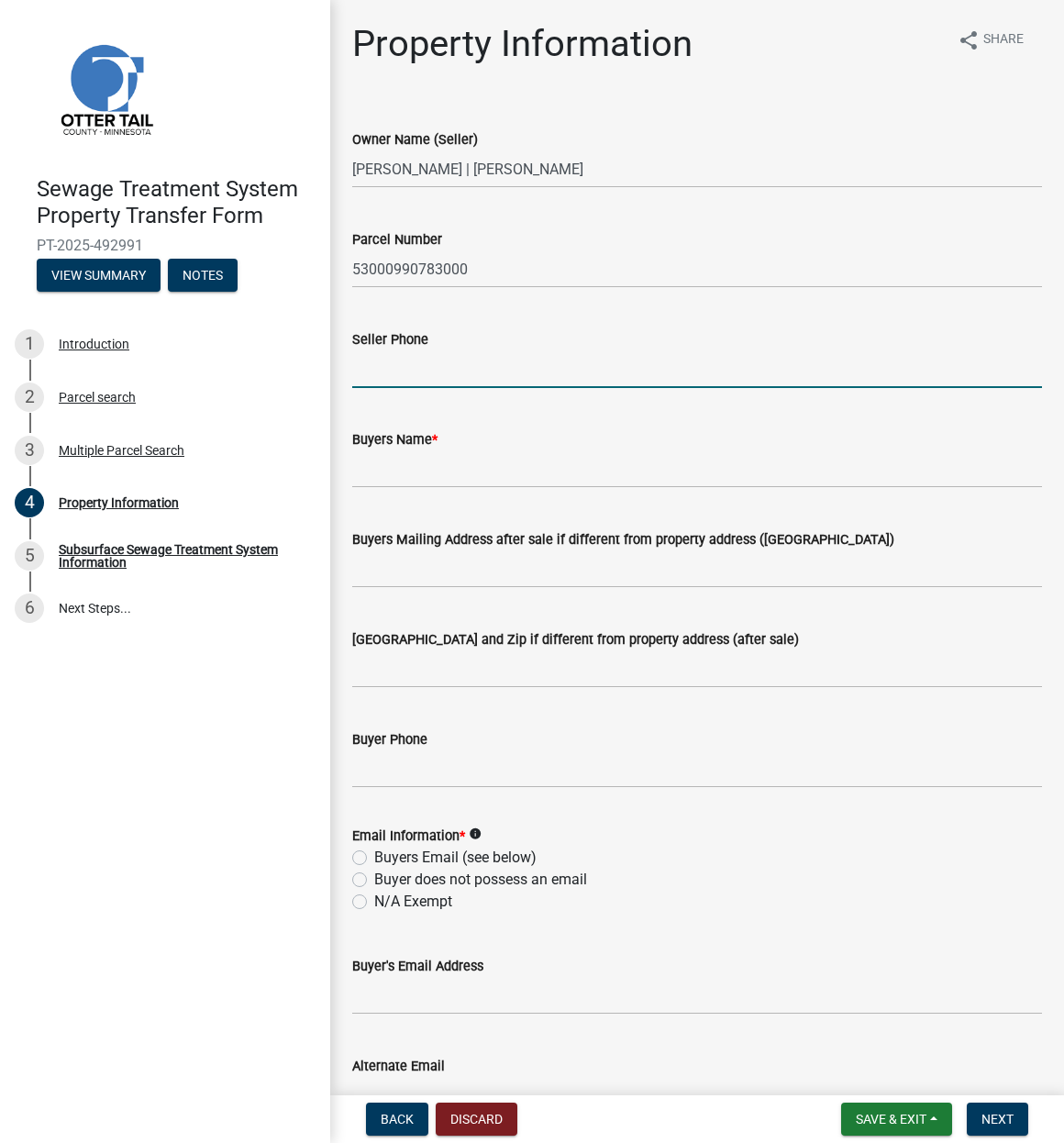
click at [481, 371] on input "Seller Phone" at bounding box center [697, 369] width 690 height 38
click at [293, 61] on link at bounding box center [157, 87] width 286 height 146
